Goal: Transaction & Acquisition: Obtain resource

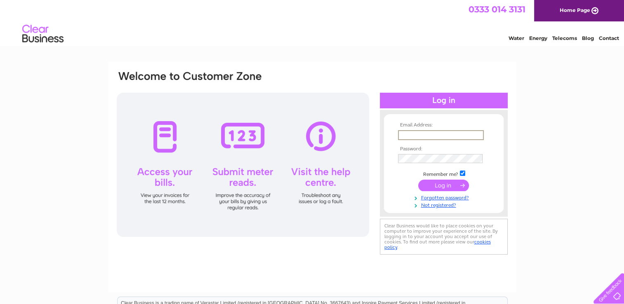
click at [455, 133] on input "text" at bounding box center [441, 135] width 86 height 10
type input "[EMAIL_ADDRESS][DOMAIN_NAME]"
click at [418, 179] on input "submit" at bounding box center [443, 185] width 51 height 12
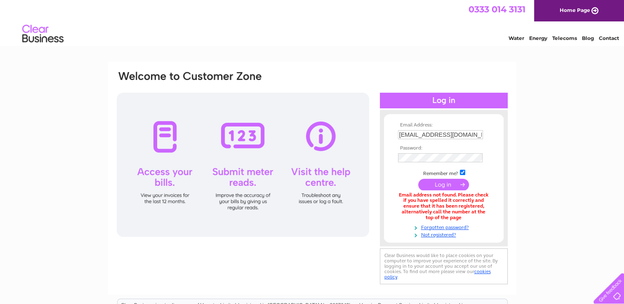
click at [430, 166] on td at bounding box center [444, 167] width 96 height 4
click at [475, 134] on input "[EMAIL_ADDRESS][DOMAIN_NAME]" at bounding box center [441, 135] width 86 height 10
click at [418, 179] on input "submit" at bounding box center [443, 185] width 51 height 12
click at [434, 187] on input "submit" at bounding box center [443, 185] width 51 height 12
click at [441, 226] on link "Forgotten password?" at bounding box center [445, 227] width 94 height 8
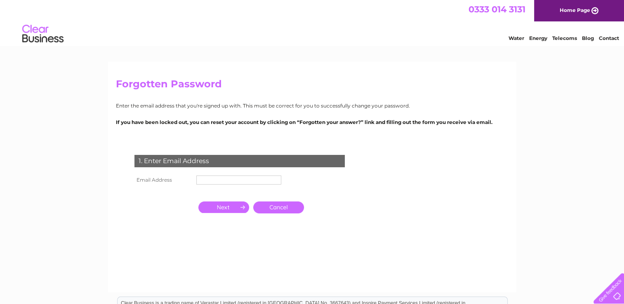
click at [232, 174] on td at bounding box center [238, 180] width 89 height 13
click at [226, 178] on input "text" at bounding box center [238, 180] width 85 height 9
click at [235, 209] on input "button" at bounding box center [223, 209] width 51 height 12
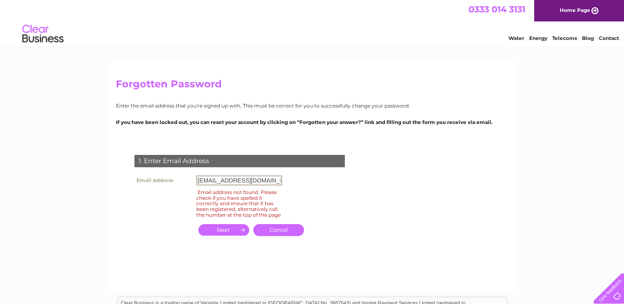
drag, startPoint x: 267, startPoint y: 179, endPoint x: 120, endPoint y: 184, distance: 146.5
click at [120, 184] on div "1. Enter Email Address Email Address info@eden-fife.co.uk Email address not fou…" at bounding box center [241, 200] width 251 height 107
type input "info@edenvalet.com"
click at [233, 234] on input "button" at bounding box center [223, 230] width 51 height 12
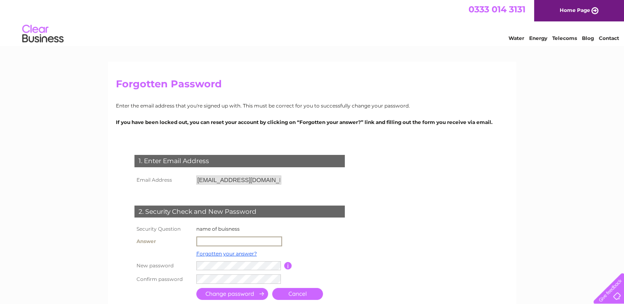
click at [228, 240] on input "text" at bounding box center [239, 242] width 86 height 10
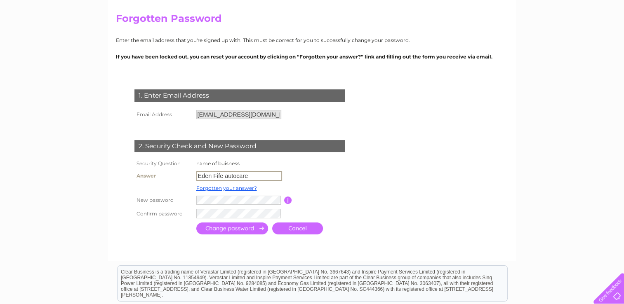
scroll to position [83, 0]
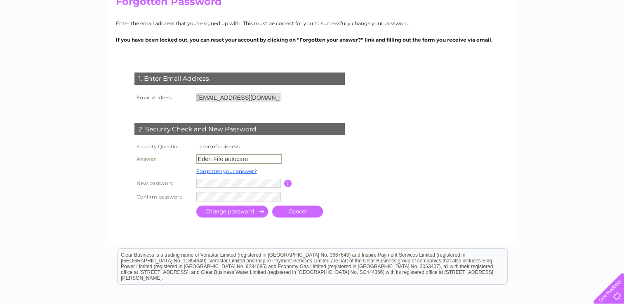
type input "Eden Fife autocare"
click at [230, 209] on input "submit" at bounding box center [232, 211] width 72 height 12
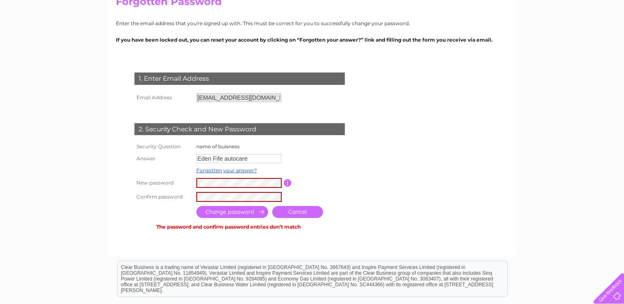
click at [287, 182] on input "button" at bounding box center [288, 182] width 8 height 7
click at [391, 144] on form "1. Enter Email Address Email Address info@edenvalet.com Cancel" at bounding box center [312, 152] width 393 height 193
click at [148, 182] on tr "New password Password must be at least 6 characters long" at bounding box center [248, 183] width 233 height 14
click at [153, 203] on tr "Confirm password" at bounding box center [248, 197] width 233 height 14
click at [235, 210] on input "submit" at bounding box center [232, 212] width 72 height 12
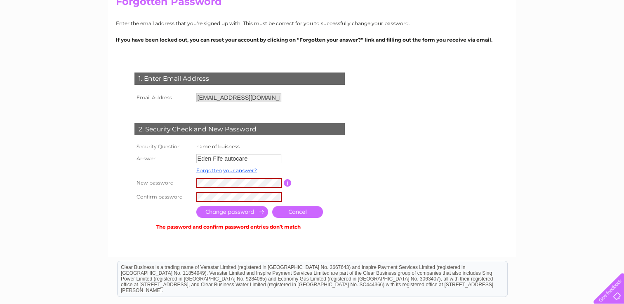
scroll to position [0, 0]
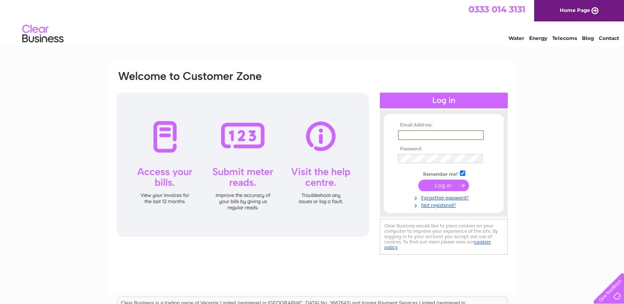
click at [434, 136] on input "text" at bounding box center [441, 135] width 86 height 10
type input "info@edenfife-autocare.co.uk"
click at [436, 197] on link "Forgotten password?" at bounding box center [445, 197] width 94 height 8
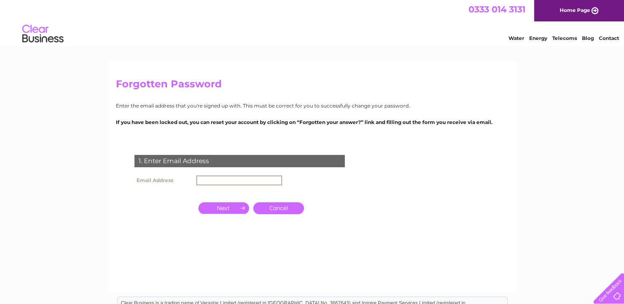
click at [216, 184] on input "text" at bounding box center [239, 181] width 86 height 10
click at [213, 204] on input "button" at bounding box center [223, 208] width 51 height 12
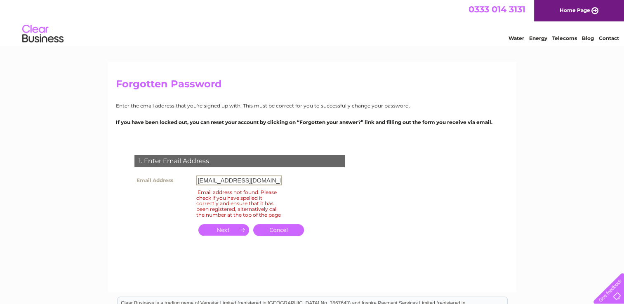
drag, startPoint x: 264, startPoint y: 184, endPoint x: 185, endPoint y: 184, distance: 79.6
click at [185, 184] on tr "Email Address info@edenfife-autocare.co.uk" at bounding box center [208, 181] width 152 height 14
type input "i"
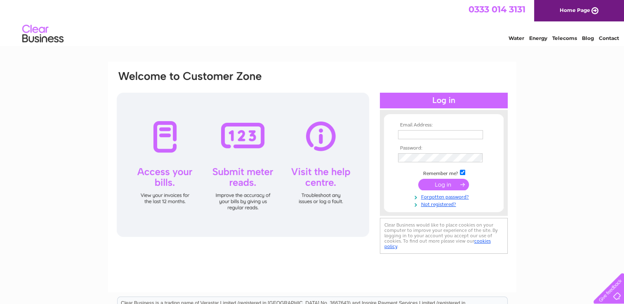
click at [156, 153] on div at bounding box center [243, 165] width 252 height 144
click at [443, 134] on input "text" at bounding box center [440, 134] width 85 height 9
type input "[EMAIL_ADDRESS][DOMAIN_NAME]"
click at [418, 180] on input "submit" at bounding box center [443, 186] width 51 height 12
click at [451, 182] on input "submit" at bounding box center [443, 185] width 51 height 12
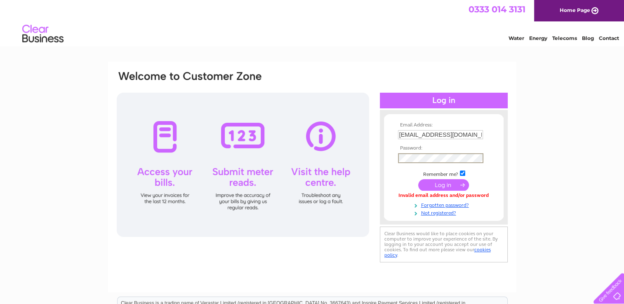
click at [418, 179] on input "submit" at bounding box center [443, 185] width 51 height 12
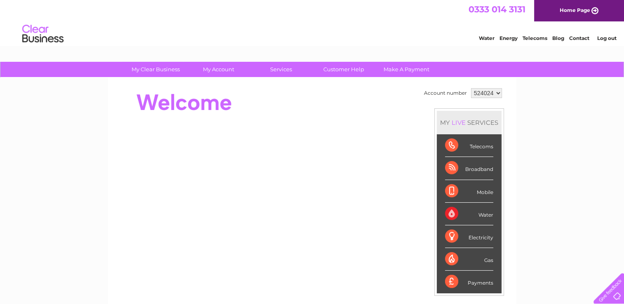
click at [500, 92] on select "524024 904745" at bounding box center [486, 93] width 31 height 10
select select "904745"
click at [471, 88] on select "524024 904745" at bounding box center [486, 93] width 31 height 10
drag, startPoint x: 458, startPoint y: 212, endPoint x: 449, endPoint y: 212, distance: 9.1
click at [455, 212] on div "Water" at bounding box center [469, 214] width 48 height 23
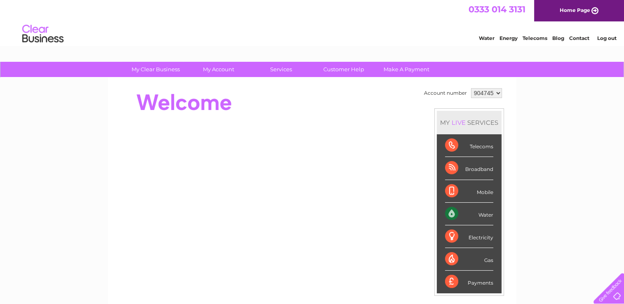
click at [449, 212] on div "Water" at bounding box center [469, 214] width 48 height 23
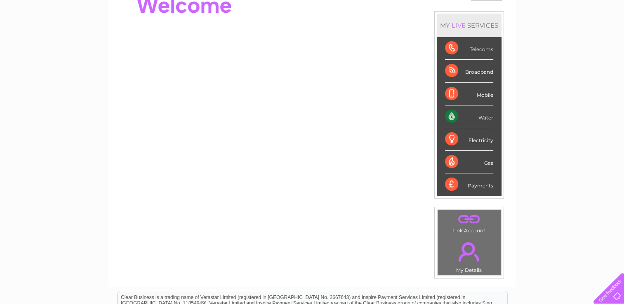
scroll to position [124, 0]
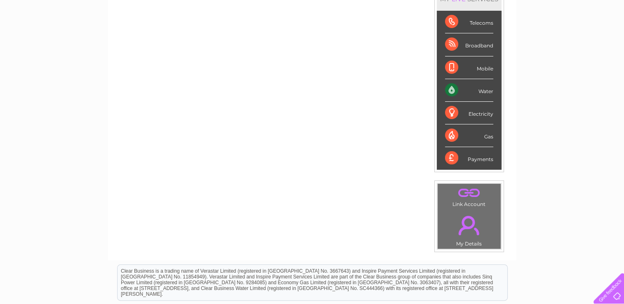
click at [454, 89] on div "Water" at bounding box center [469, 90] width 48 height 23
click at [474, 90] on div "Water" at bounding box center [469, 90] width 48 height 23
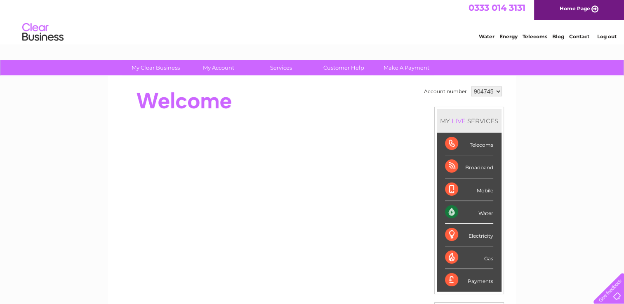
scroll to position [0, 0]
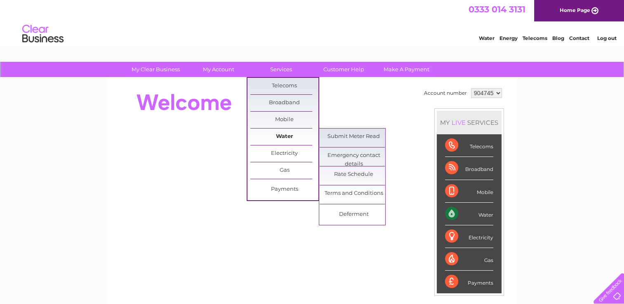
click at [283, 139] on link "Water" at bounding box center [284, 137] width 68 height 17
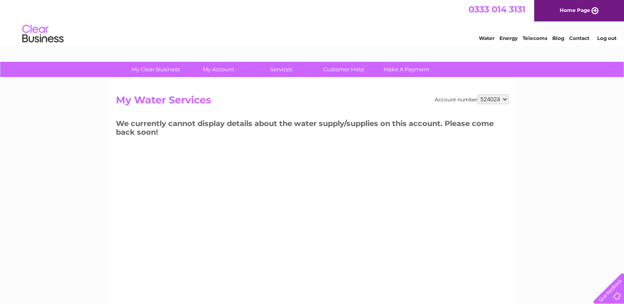
click at [502, 99] on select "524024 904745" at bounding box center [493, 99] width 31 height 10
select select "904745"
click at [478, 94] on select "524024 904745" at bounding box center [493, 99] width 31 height 10
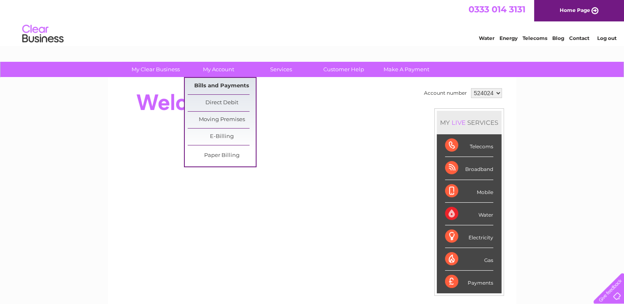
click at [217, 84] on link "Bills and Payments" at bounding box center [222, 86] width 68 height 17
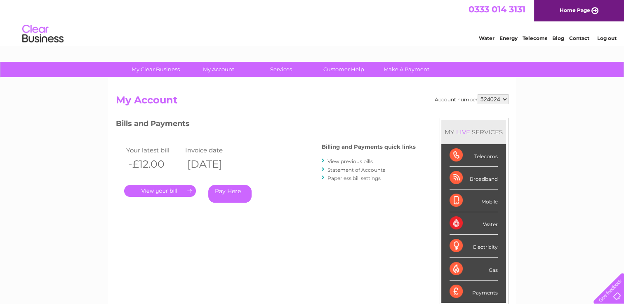
click at [352, 159] on link "View previous bills" at bounding box center [350, 161] width 45 height 6
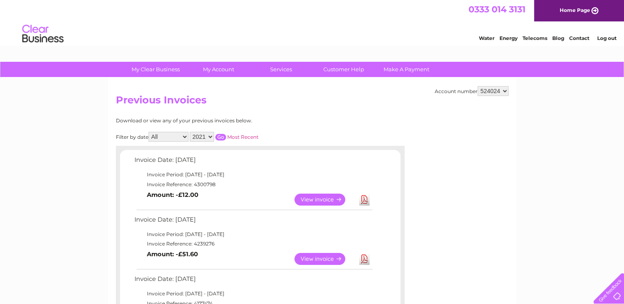
click at [503, 87] on select "524024 904745" at bounding box center [493, 91] width 31 height 10
select select "904745"
click at [478, 86] on select "524024 904745" at bounding box center [493, 91] width 31 height 10
click at [330, 200] on link "View" at bounding box center [325, 200] width 61 height 12
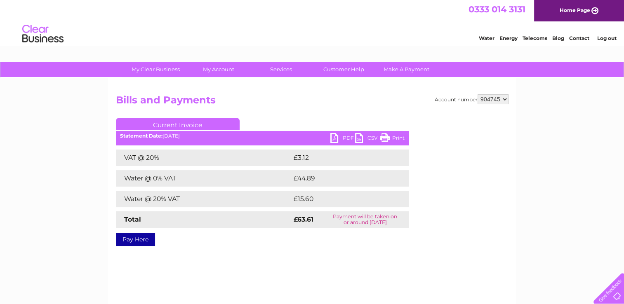
click at [341, 136] on link "PDF" at bounding box center [342, 139] width 25 height 12
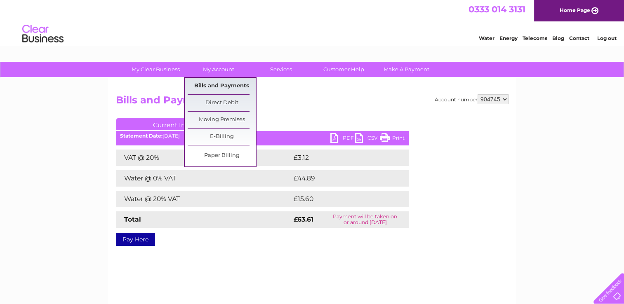
click at [232, 82] on link "Bills and Payments" at bounding box center [222, 86] width 68 height 17
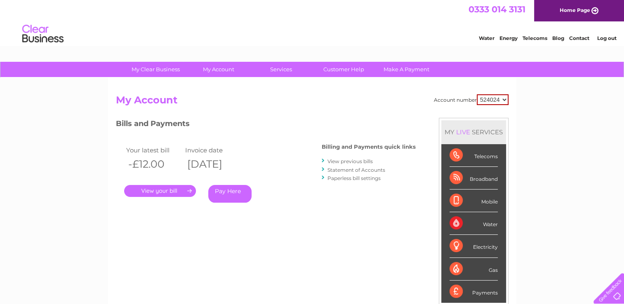
click at [504, 101] on select "524024 904745" at bounding box center [493, 99] width 32 height 11
select select "904745"
click at [477, 94] on select "524024 904745" at bounding box center [493, 99] width 32 height 11
click at [161, 188] on link "." at bounding box center [160, 191] width 72 height 12
click at [353, 159] on link "View previous bills" at bounding box center [350, 161] width 45 height 6
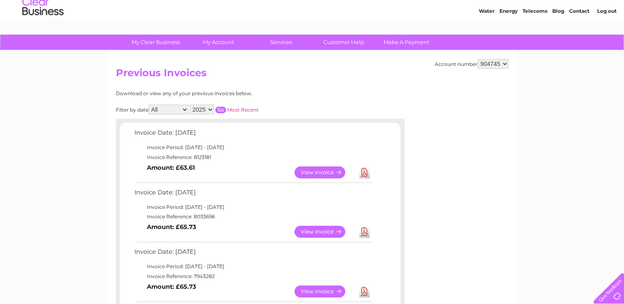
scroll to position [41, 0]
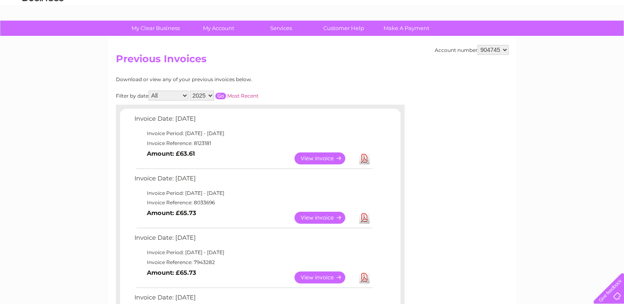
click at [362, 217] on link "Download" at bounding box center [364, 218] width 10 height 12
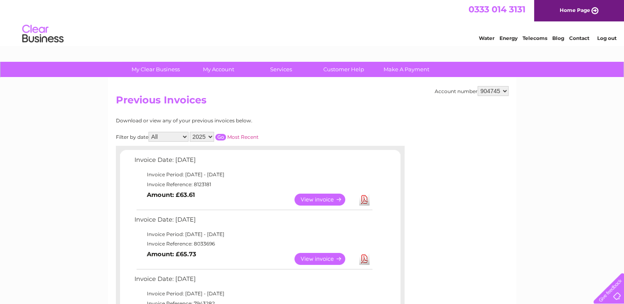
click at [606, 39] on link "Log out" at bounding box center [606, 38] width 19 height 6
